Goal: Information Seeking & Learning: Understand process/instructions

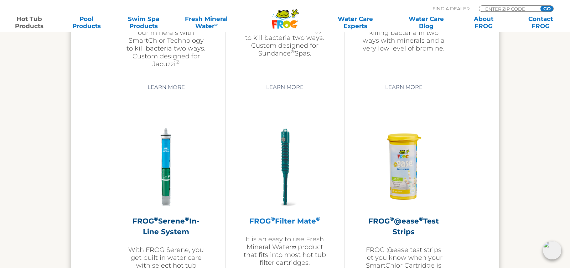
scroll to position [1430, 0]
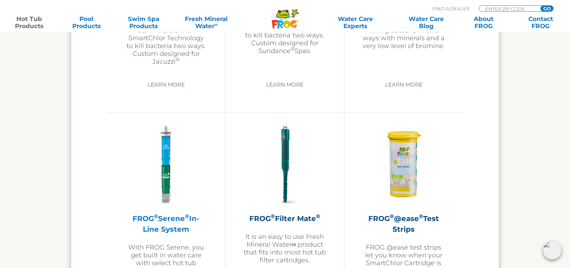
click at [159, 167] on img at bounding box center [166, 165] width 83 height 83
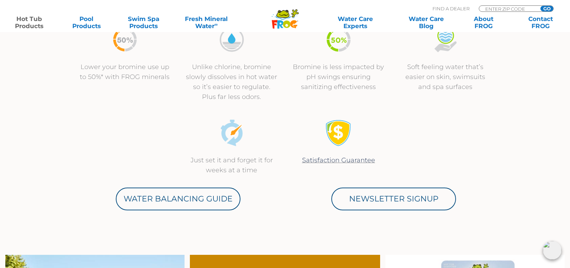
scroll to position [294, 0]
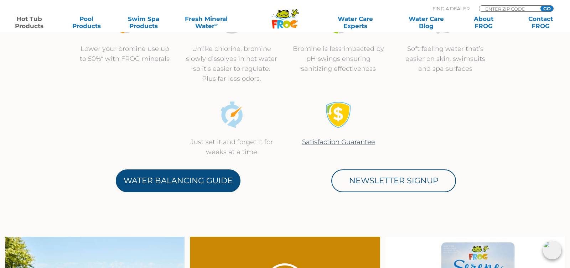
click at [194, 177] on link "Water Balancing Guide" at bounding box center [178, 181] width 125 height 23
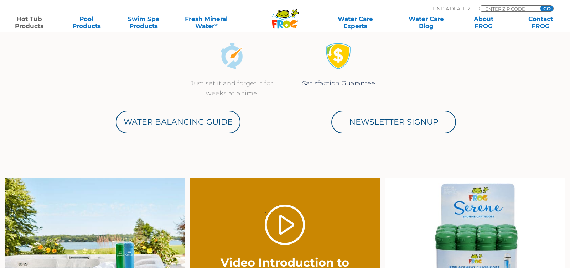
scroll to position [353, 0]
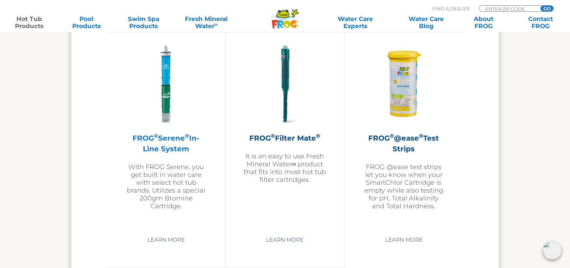
scroll to position [1488, 0]
